Goal: Information Seeking & Learning: Learn about a topic

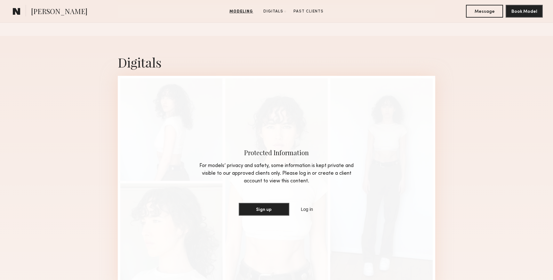
scroll to position [618, 0]
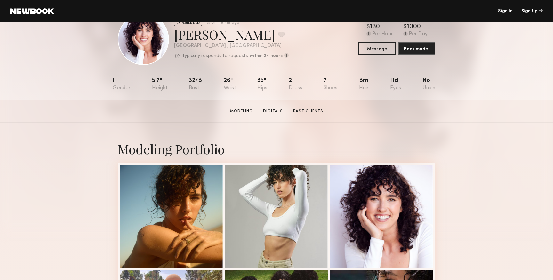
click at [271, 112] on link "Digitals" at bounding box center [273, 112] width 25 height 6
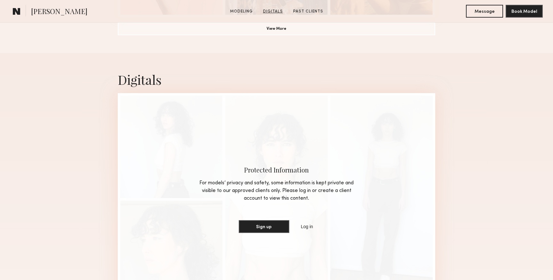
scroll to position [607, 0]
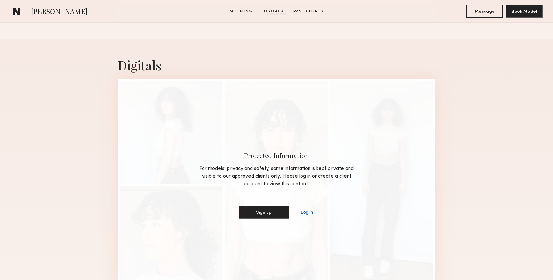
click at [306, 210] on link "Log in" at bounding box center [307, 213] width 15 height 8
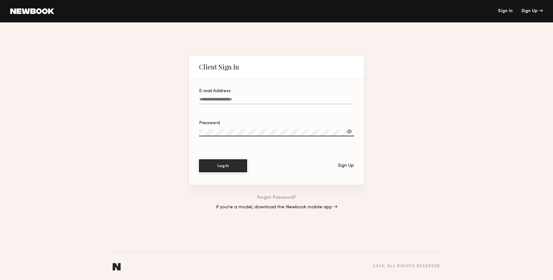
click at [248, 100] on input "E-mail Address" at bounding box center [276, 100] width 155 height 7
type input "**********"
click at [230, 172] on button "Log In" at bounding box center [223, 165] width 48 height 13
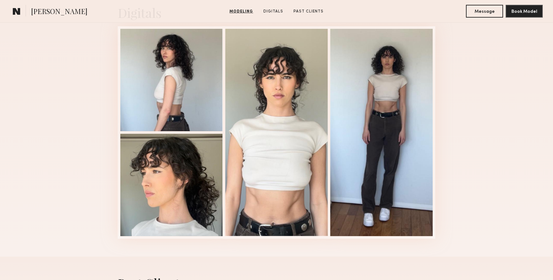
scroll to position [676, 0]
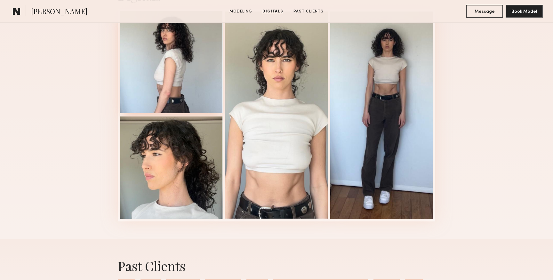
click at [196, 81] on div at bounding box center [171, 62] width 102 height 102
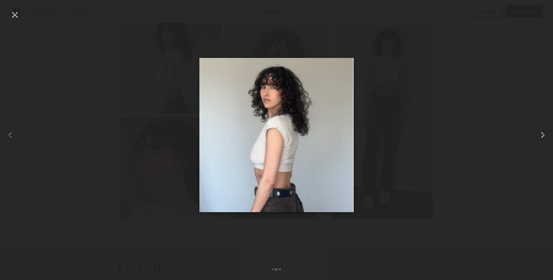
click at [544, 136] on common-icon at bounding box center [543, 135] width 10 height 10
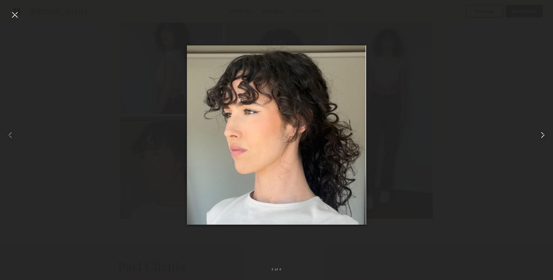
click at [544, 136] on common-icon at bounding box center [543, 135] width 10 height 10
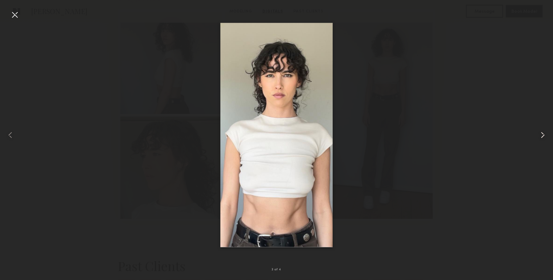
click at [544, 136] on common-icon at bounding box center [543, 135] width 10 height 10
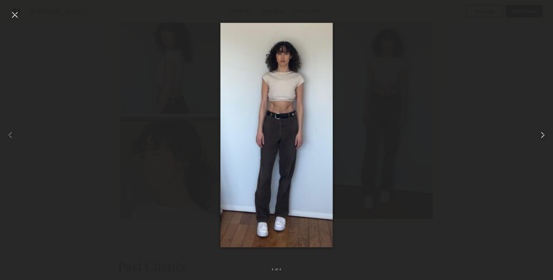
click at [544, 136] on common-icon at bounding box center [543, 135] width 10 height 10
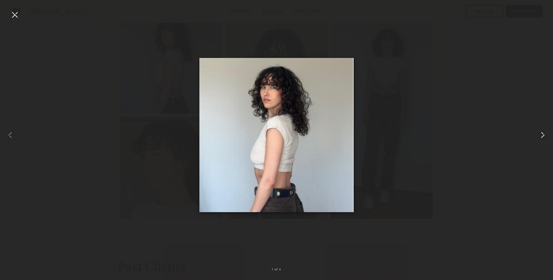
click at [544, 136] on common-icon at bounding box center [543, 135] width 10 height 10
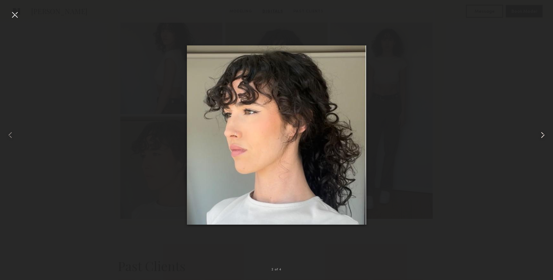
click at [544, 136] on common-icon at bounding box center [543, 135] width 10 height 10
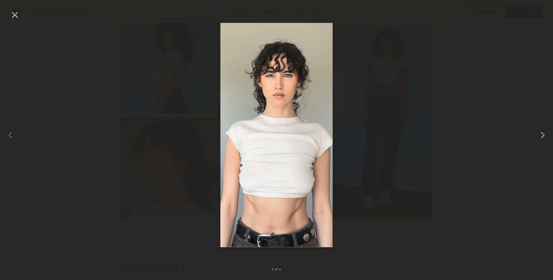
click at [544, 136] on common-icon at bounding box center [543, 135] width 10 height 10
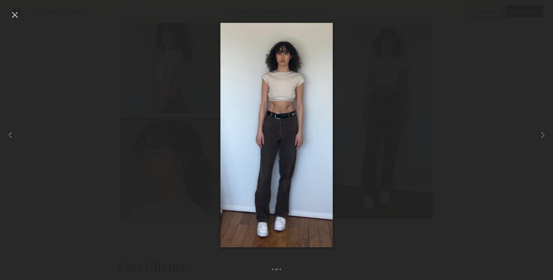
click at [19, 13] on div at bounding box center [15, 15] width 10 height 10
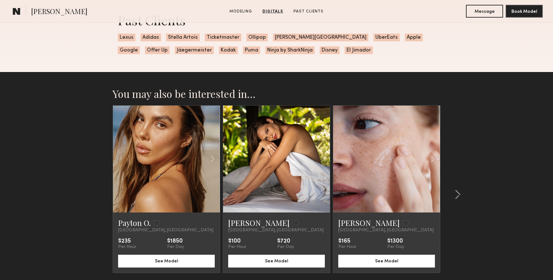
scroll to position [943, 0]
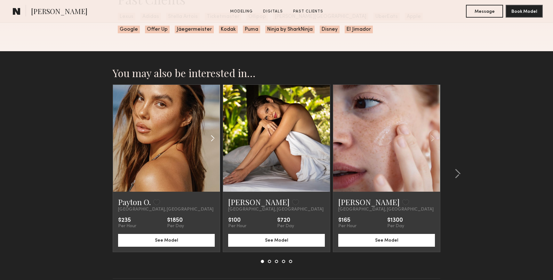
click at [211, 140] on common-icon at bounding box center [212, 138] width 9 height 12
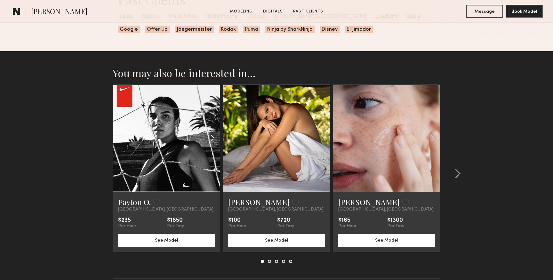
click at [211, 140] on common-icon at bounding box center [212, 138] width 9 height 12
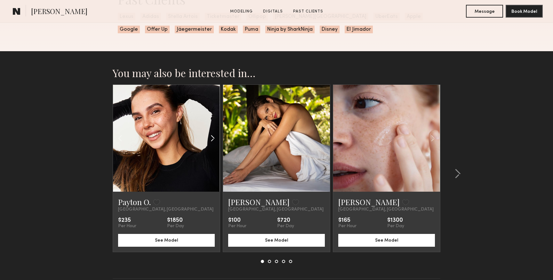
click at [211, 140] on common-icon at bounding box center [212, 138] width 9 height 12
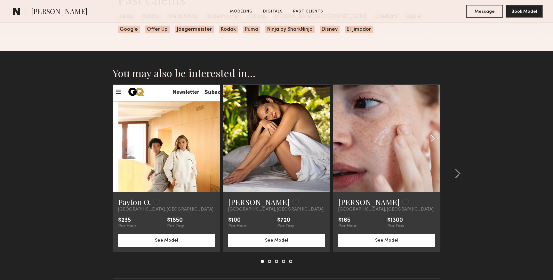
click at [433, 138] on common-icon at bounding box center [433, 138] width 9 height 12
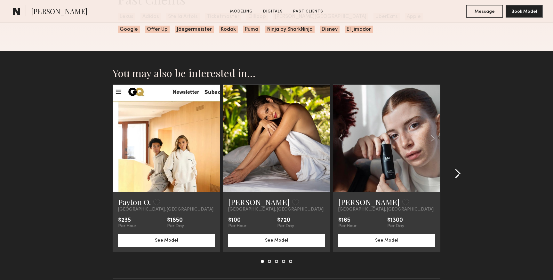
click at [464, 178] on div at bounding box center [456, 174] width 31 height 179
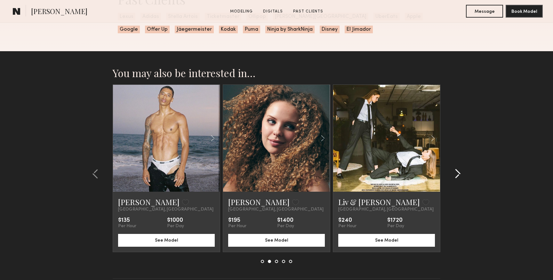
click at [461, 175] on div at bounding box center [456, 174] width 31 height 179
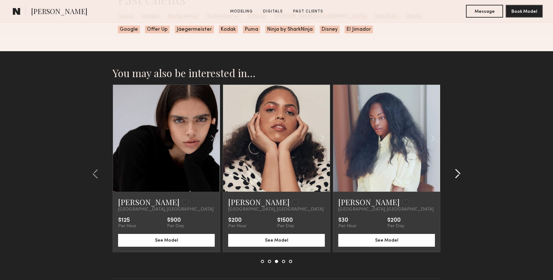
click at [461, 175] on div at bounding box center [456, 174] width 31 height 179
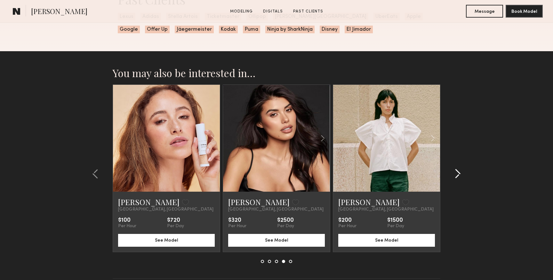
click at [461, 175] on div at bounding box center [456, 174] width 31 height 179
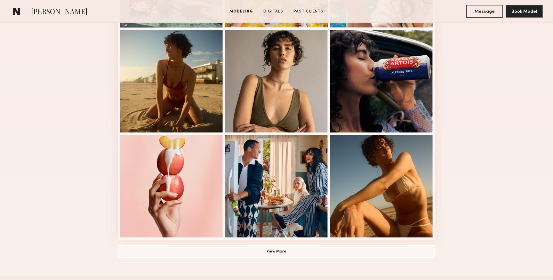
scroll to position [0, 0]
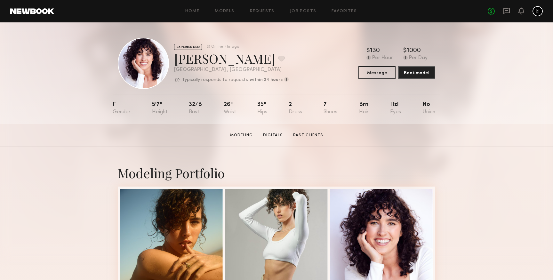
click at [225, 8] on div "Home Models Requests Job Posts Favorites Sign Out No fees up to $5,000" at bounding box center [298, 11] width 489 height 10
click at [225, 9] on link "Models" at bounding box center [225, 11] width 20 height 4
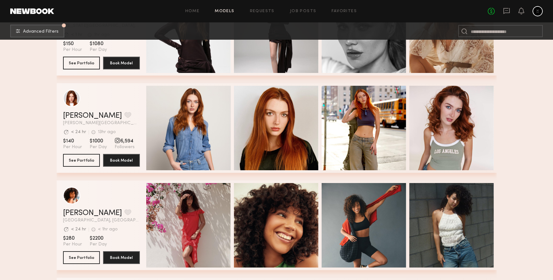
scroll to position [256, 0]
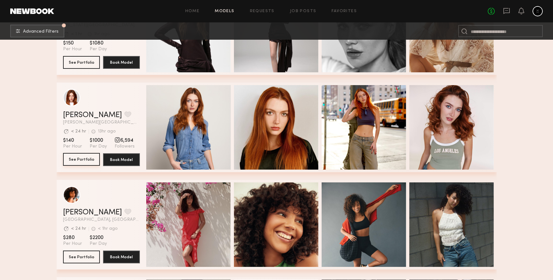
click at [82, 157] on button "See Portfolio" at bounding box center [81, 159] width 37 height 13
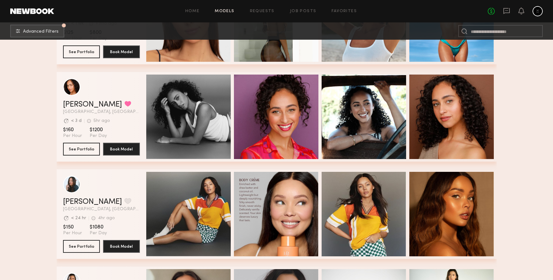
scroll to position [2409, 0]
click at [87, 146] on button "See Portfolio" at bounding box center [81, 148] width 37 height 13
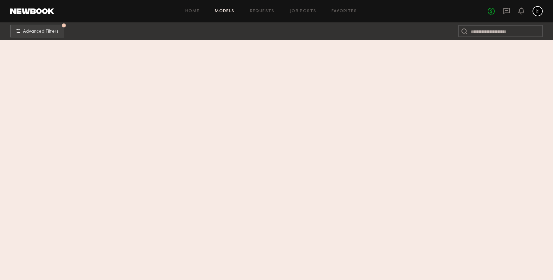
scroll to position [2082, 0]
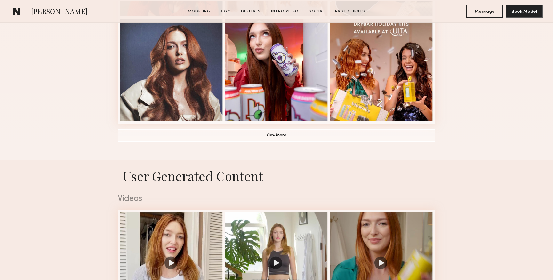
scroll to position [485, 0]
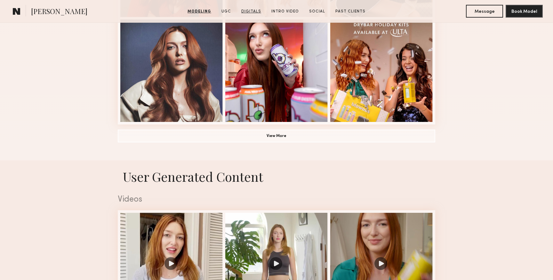
click at [252, 9] on link "Digitals" at bounding box center [251, 12] width 25 height 6
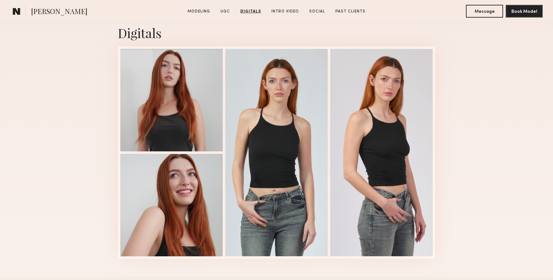
scroll to position [1586, 0]
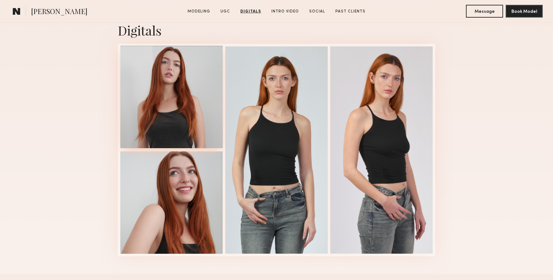
click at [151, 89] on div at bounding box center [171, 97] width 102 height 102
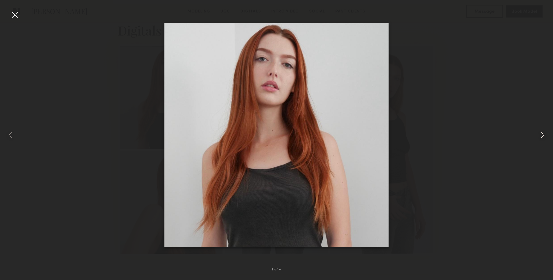
click at [542, 135] on common-icon at bounding box center [543, 135] width 10 height 10
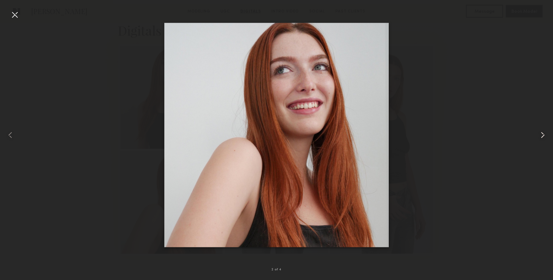
click at [542, 135] on common-icon at bounding box center [543, 135] width 10 height 10
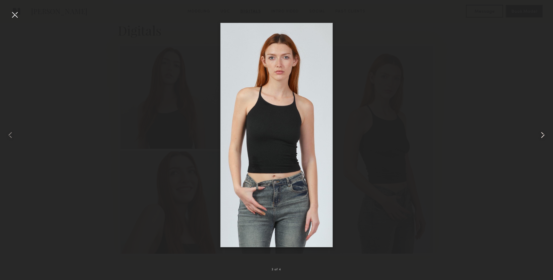
click at [542, 135] on common-icon at bounding box center [543, 135] width 10 height 10
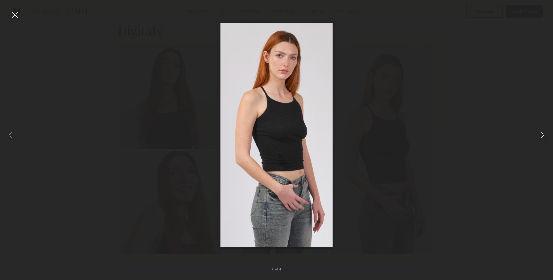
click at [542, 135] on common-icon at bounding box center [543, 135] width 10 height 10
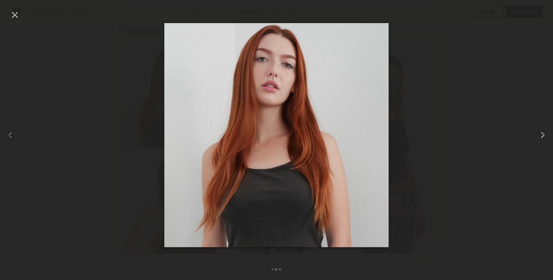
click at [542, 135] on common-icon at bounding box center [543, 135] width 10 height 10
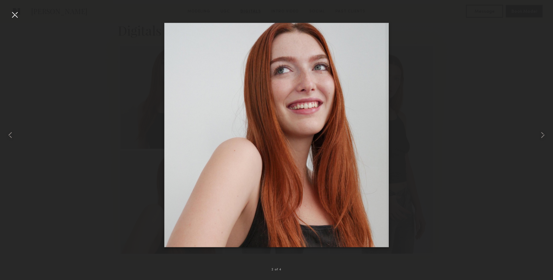
click at [10, 15] on div at bounding box center [15, 15] width 10 height 10
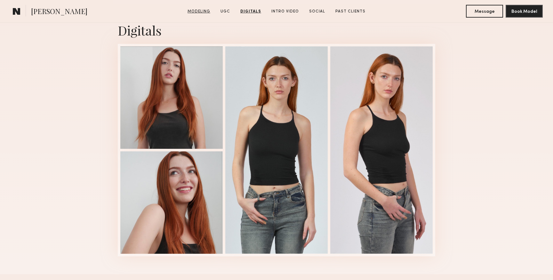
click at [209, 10] on link "Modeling" at bounding box center [199, 12] width 28 height 6
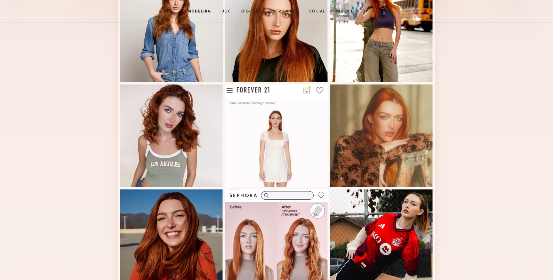
scroll to position [221, 0]
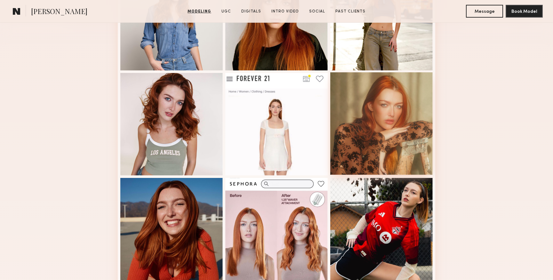
click at [333, 116] on div at bounding box center [382, 123] width 102 height 102
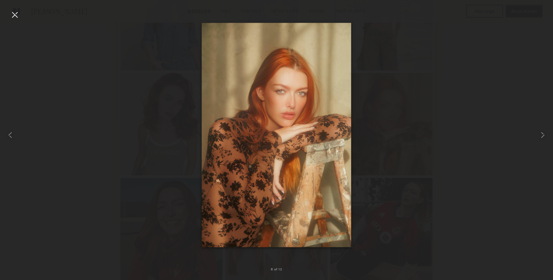
click at [17, 15] on div at bounding box center [15, 15] width 10 height 10
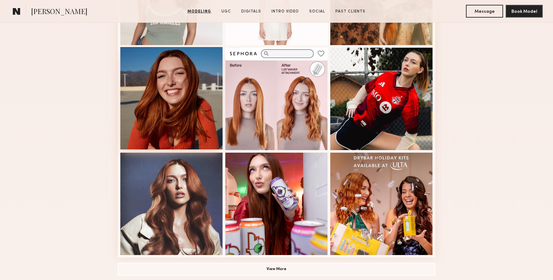
scroll to position [350, 0]
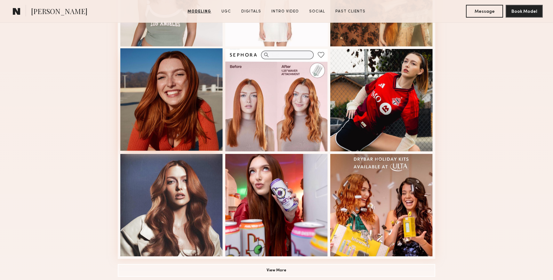
click at [173, 195] on div at bounding box center [171, 205] width 102 height 102
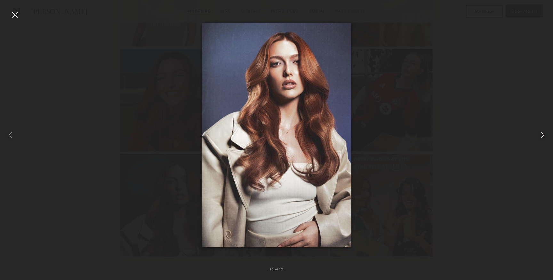
click at [543, 136] on common-icon at bounding box center [543, 135] width 10 height 10
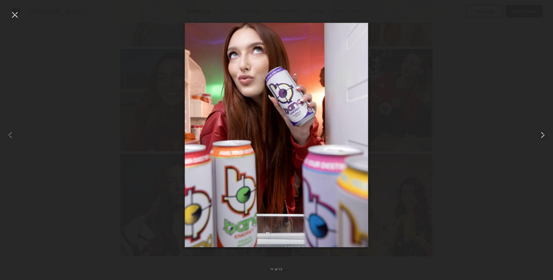
click at [543, 136] on common-icon at bounding box center [543, 135] width 10 height 10
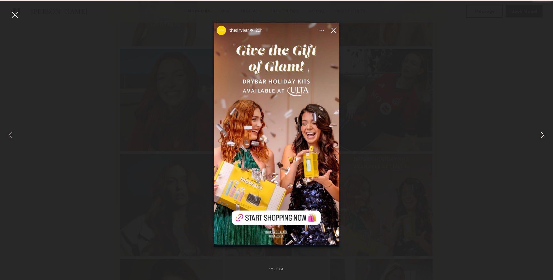
click at [543, 136] on common-icon at bounding box center [543, 135] width 10 height 10
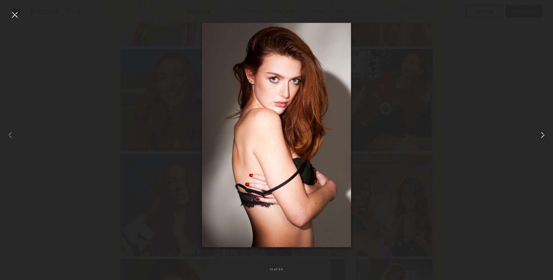
click at [543, 136] on common-icon at bounding box center [543, 135] width 10 height 10
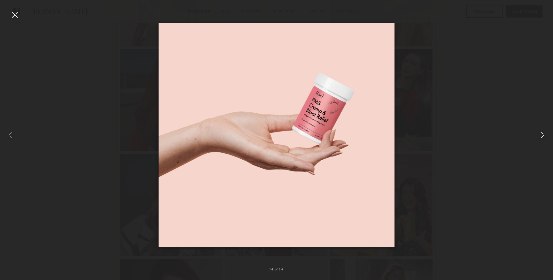
click at [543, 136] on common-icon at bounding box center [543, 135] width 10 height 10
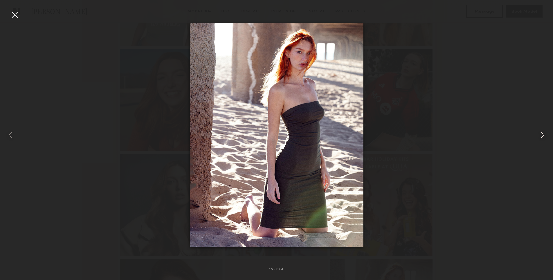
click at [543, 136] on common-icon at bounding box center [543, 135] width 10 height 10
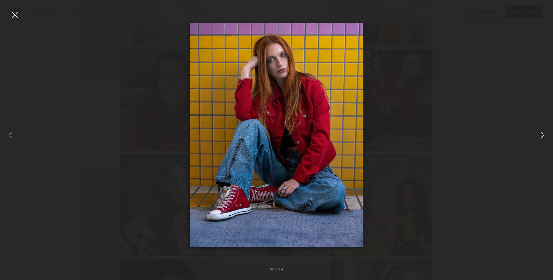
click at [543, 136] on common-icon at bounding box center [543, 135] width 10 height 10
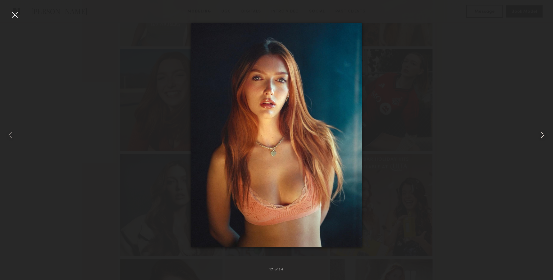
click at [543, 136] on common-icon at bounding box center [543, 135] width 10 height 10
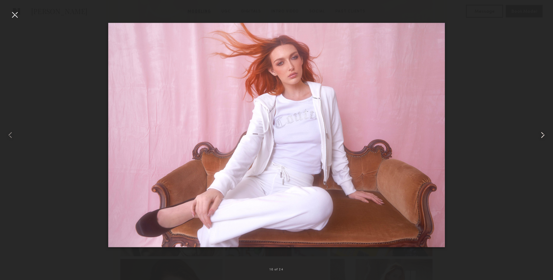
click at [543, 136] on common-icon at bounding box center [543, 135] width 10 height 10
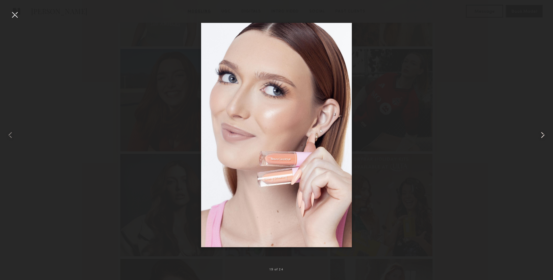
click at [543, 136] on common-icon at bounding box center [543, 135] width 10 height 10
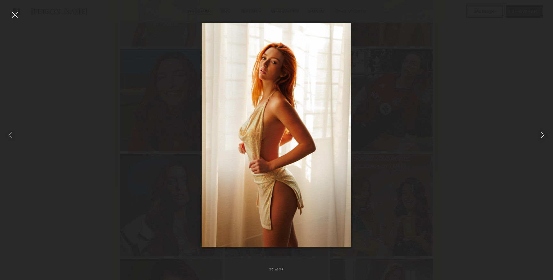
click at [543, 136] on common-icon at bounding box center [543, 135] width 10 height 10
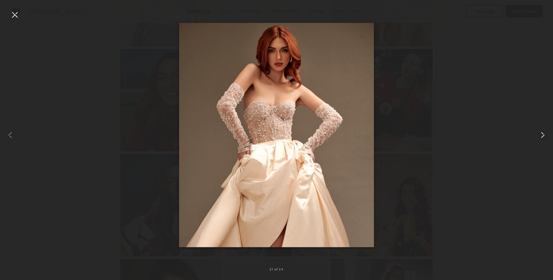
click at [543, 136] on common-icon at bounding box center [543, 135] width 10 height 10
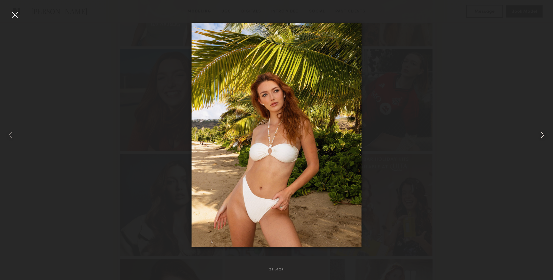
click at [543, 136] on common-icon at bounding box center [543, 135] width 10 height 10
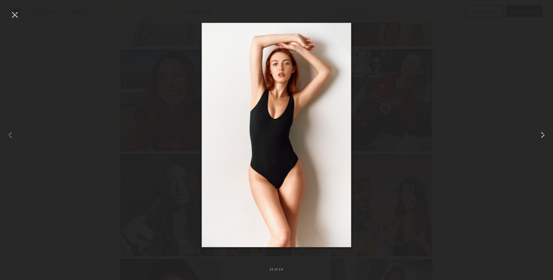
click at [543, 136] on common-icon at bounding box center [543, 135] width 10 height 10
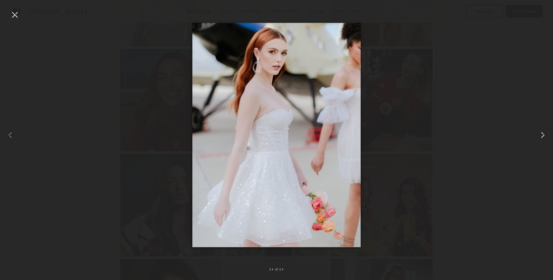
click at [543, 136] on common-icon at bounding box center [543, 135] width 10 height 10
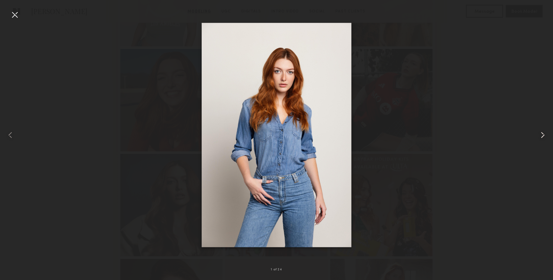
click at [543, 136] on common-icon at bounding box center [543, 135] width 10 height 10
